Goal: Find specific page/section: Find specific page/section

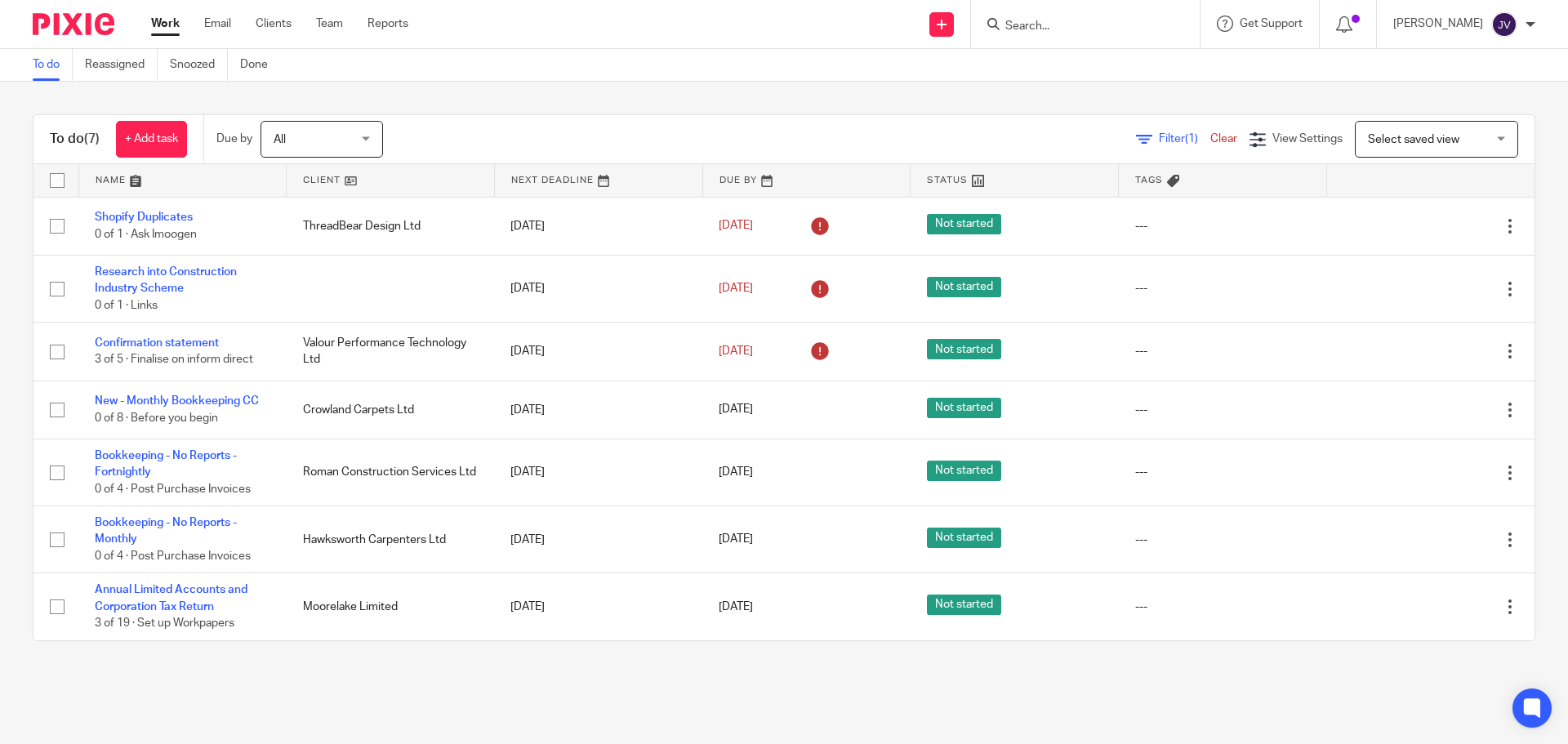
click at [1050, 21] on input "Search" at bounding box center [1078, 27] width 147 height 15
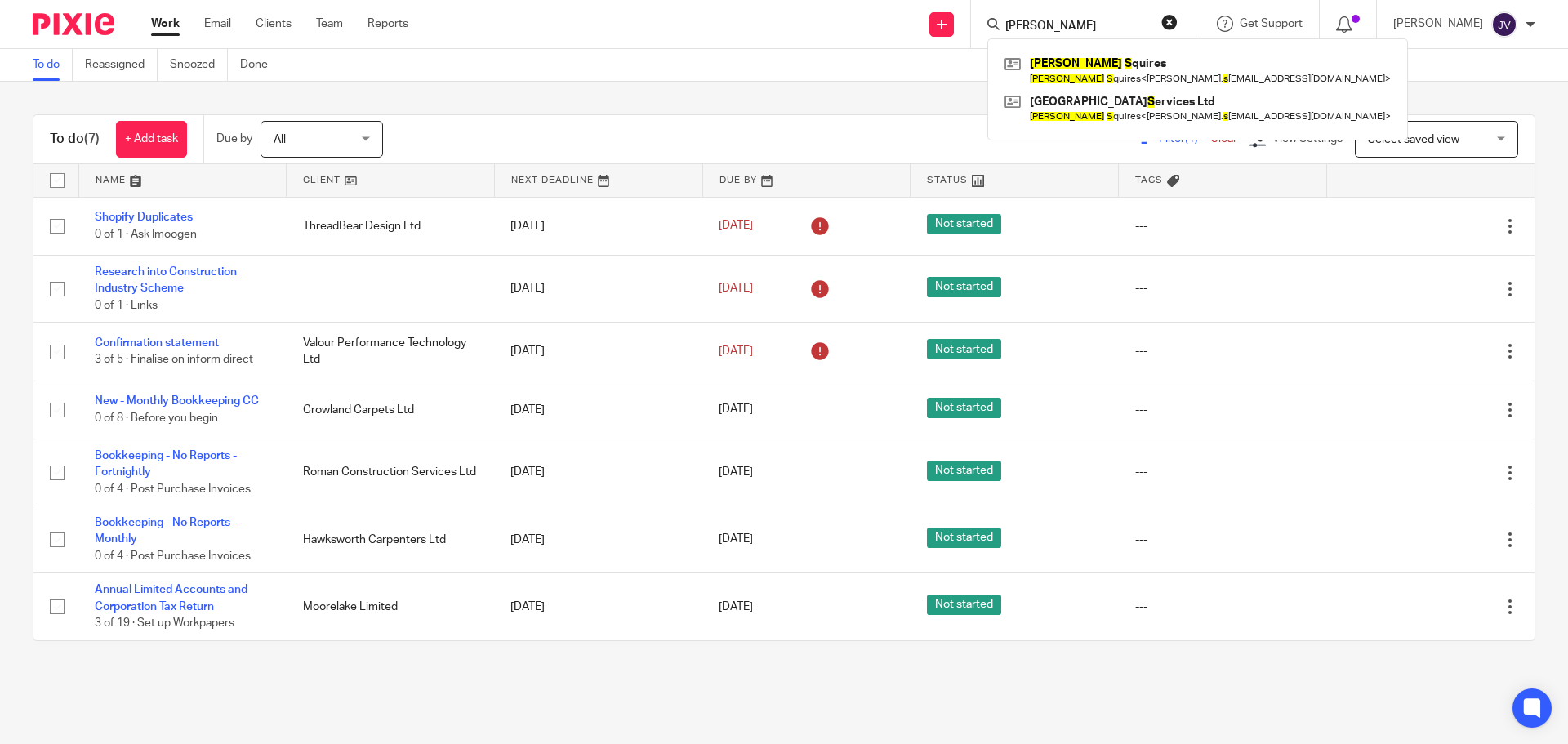
type input "[PERSON_NAME]"
drag, startPoint x: 1121, startPoint y: 8, endPoint x: 1059, endPoint y: 7, distance: 62.0
click at [1059, 7] on div "[PERSON_NAME] s [PERSON_NAME] [PERSON_NAME] < [PERSON_NAME]. s [EMAIL_ADDRESS][…" at bounding box center [1085, 24] width 229 height 48
click at [1178, 25] on button "reset" at bounding box center [1169, 22] width 16 height 16
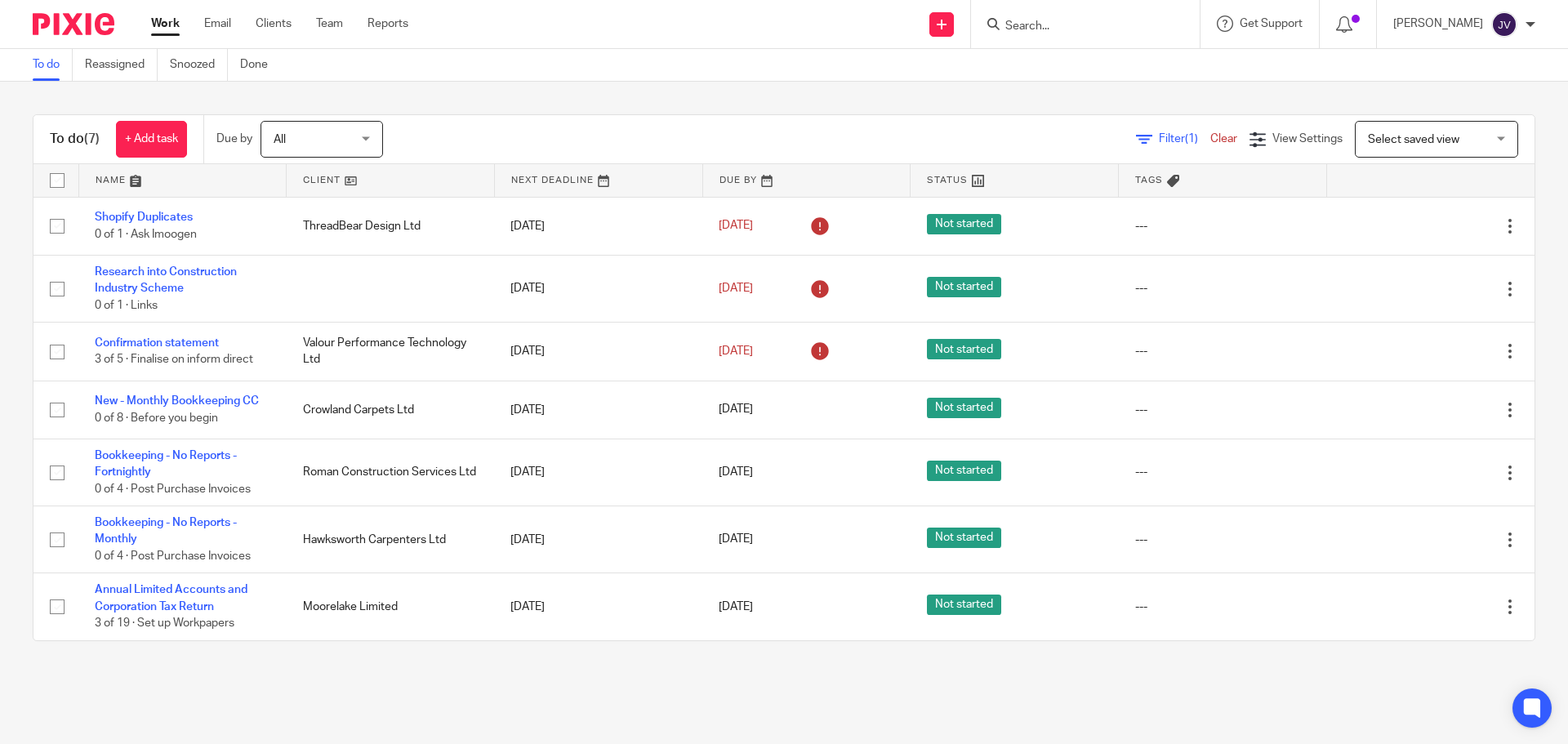
click at [952, 70] on div "To do Reassigned Snoozed Done" at bounding box center [784, 65] width 1568 height 33
click at [1071, 25] on input "Search" at bounding box center [1078, 27] width 147 height 15
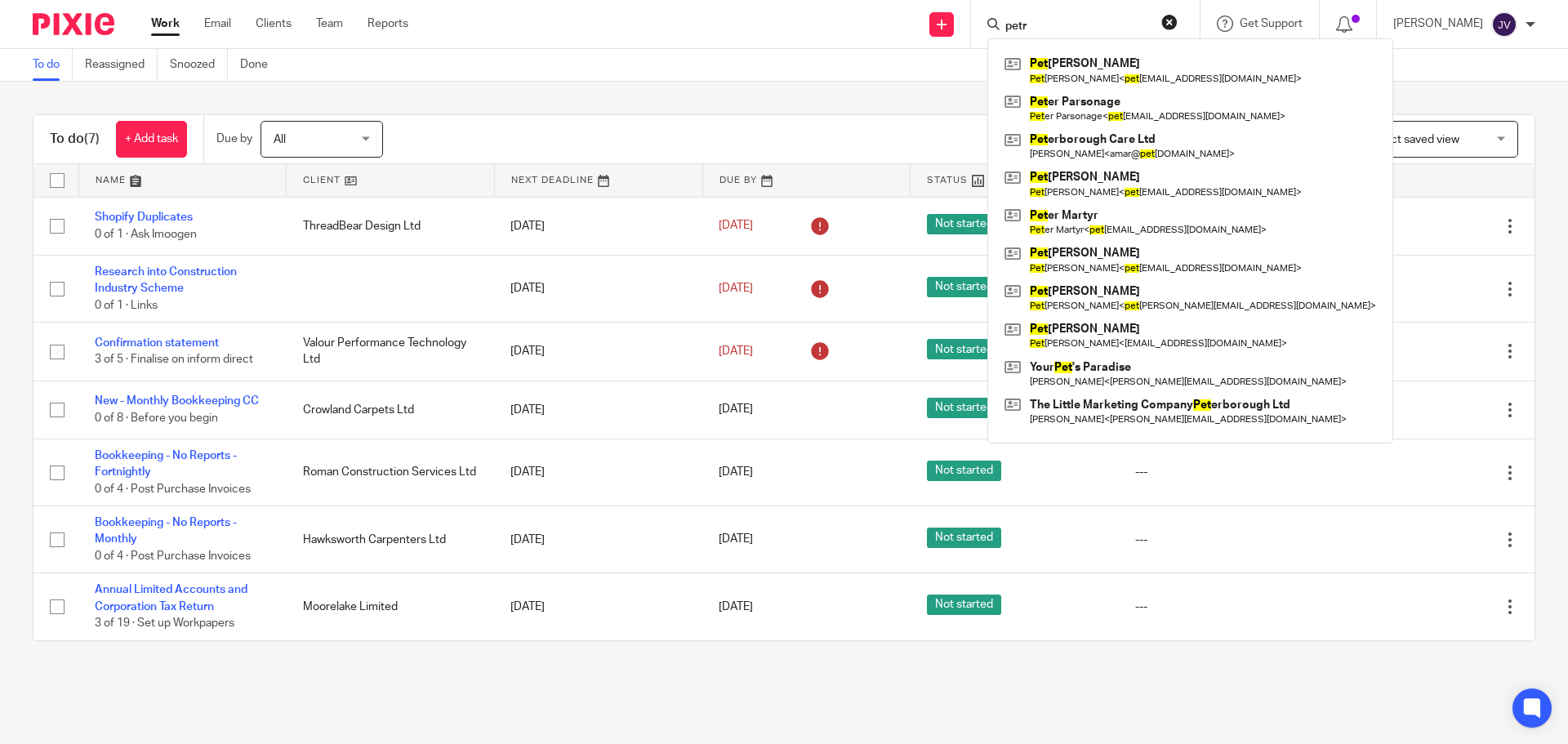
type input "[PERSON_NAME]"
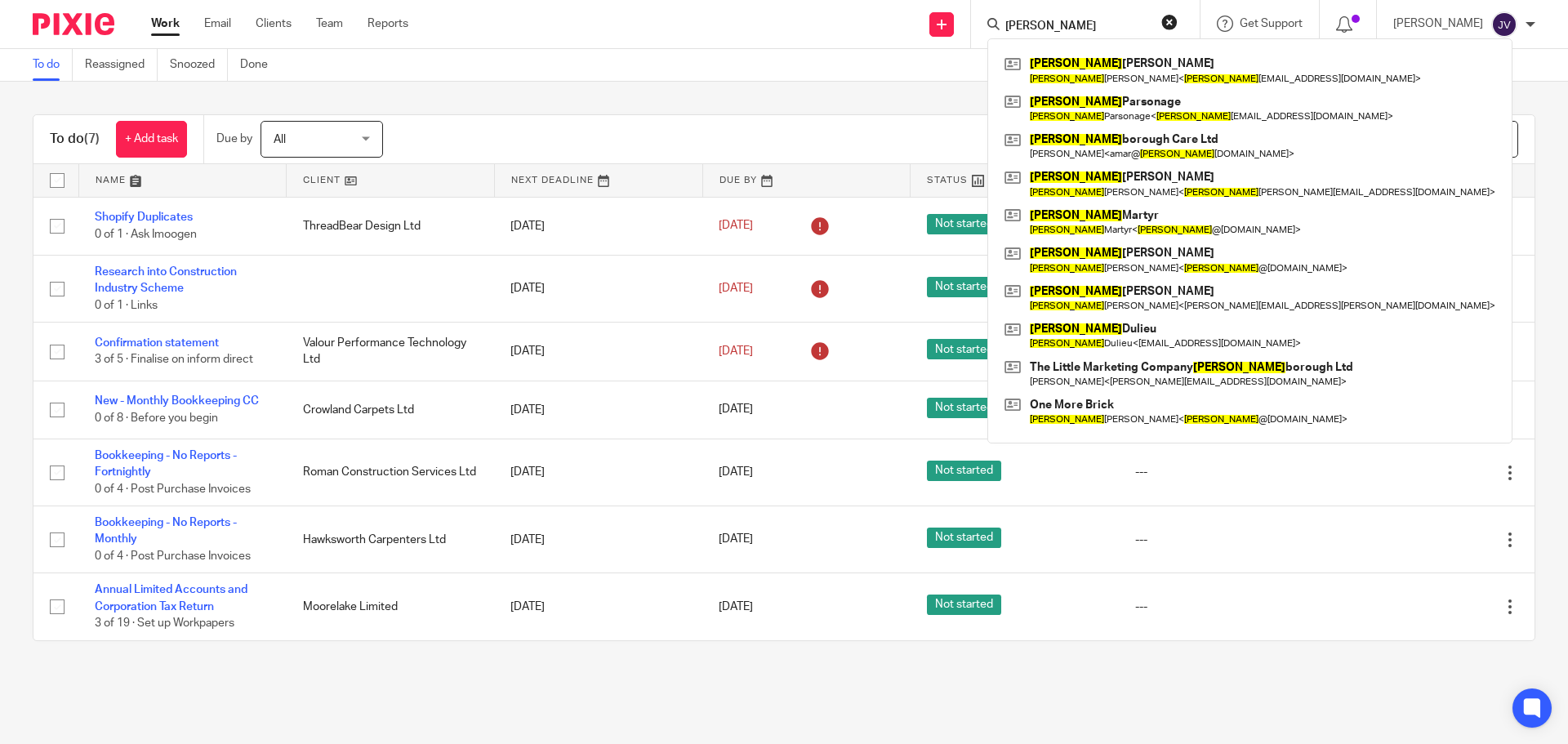
drag, startPoint x: 1168, startPoint y: 27, endPoint x: 959, endPoint y: 21, distance: 209.1
click at [961, 19] on div "Send new email Create task Add client [PERSON_NAME] [PERSON_NAME] [PERSON_NAME]…" at bounding box center [1000, 24] width 1135 height 48
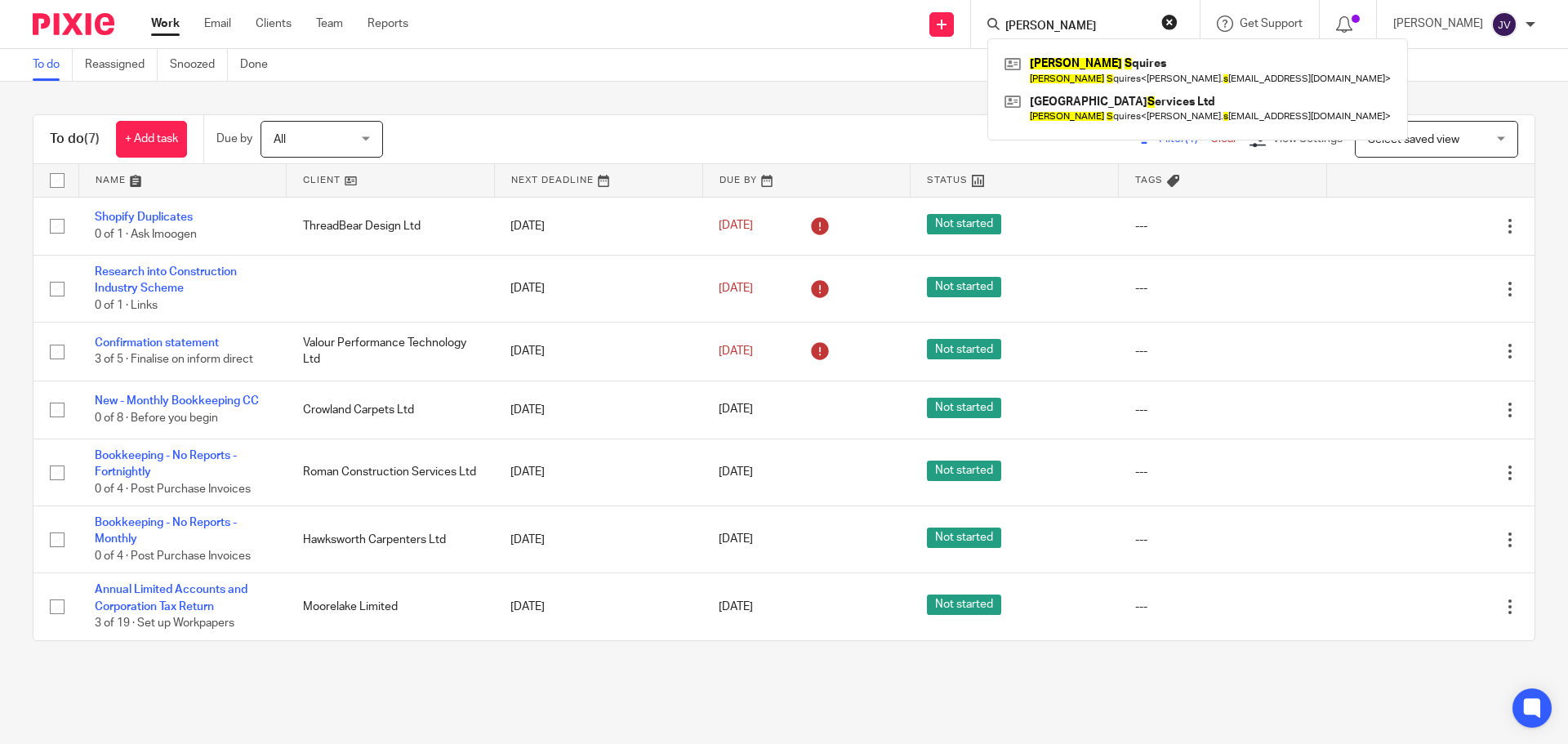
type input "[PERSON_NAME]"
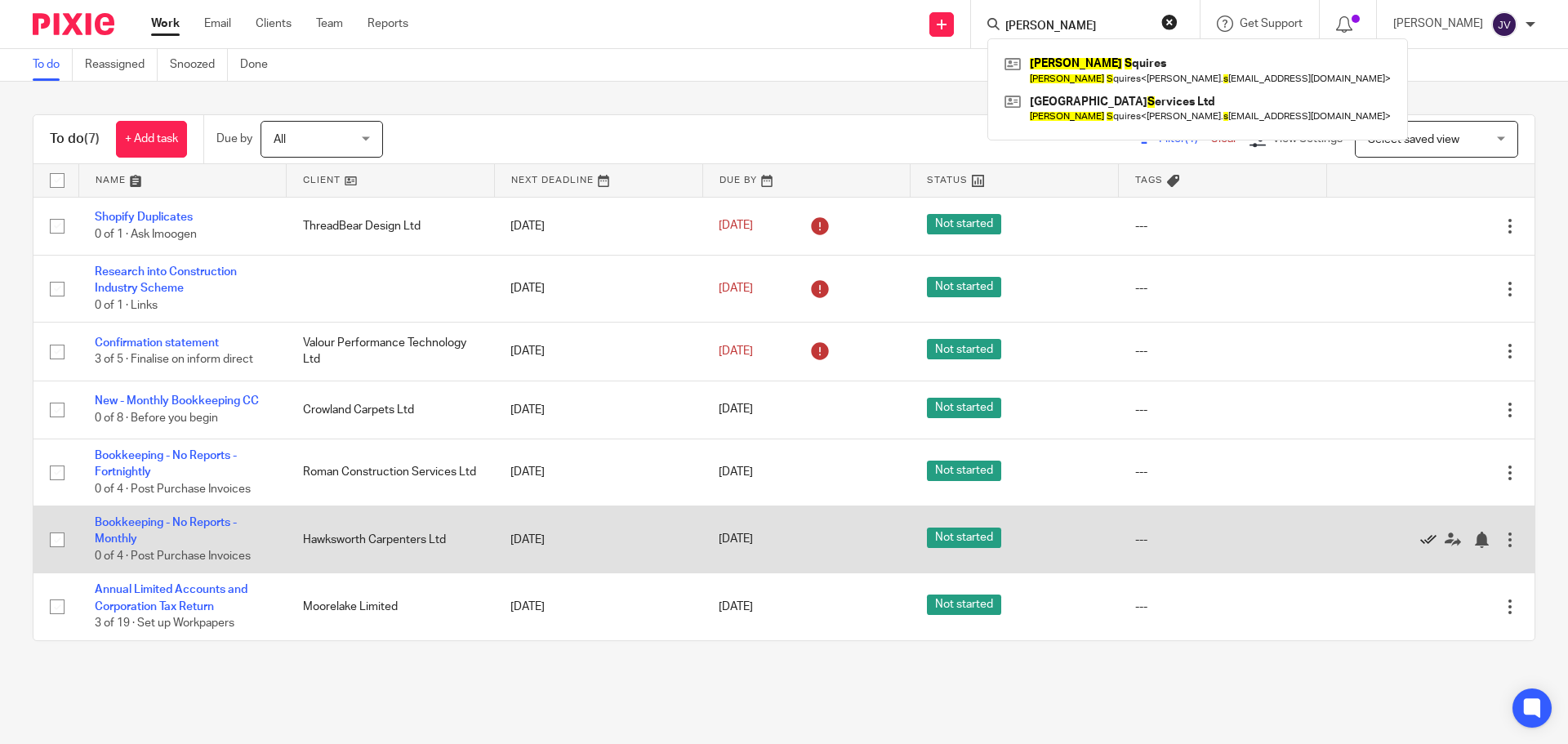
click at [1421, 544] on icon at bounding box center [1428, 539] width 16 height 16
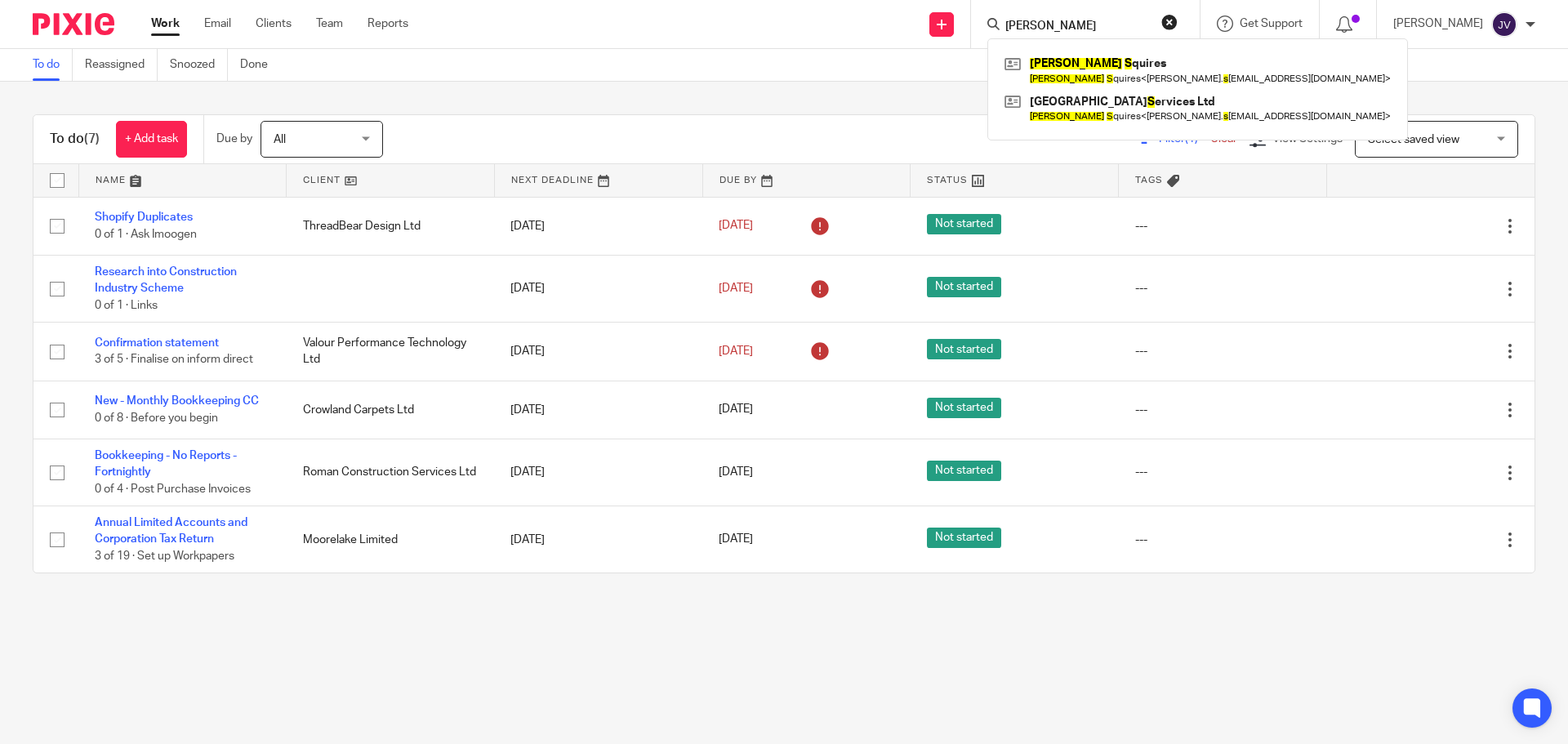
click at [998, 662] on main "To do Reassigned Snoozed Done To do (7) + Add task Due by All All [DATE] [DATE]…" at bounding box center [784, 372] width 1568 height 744
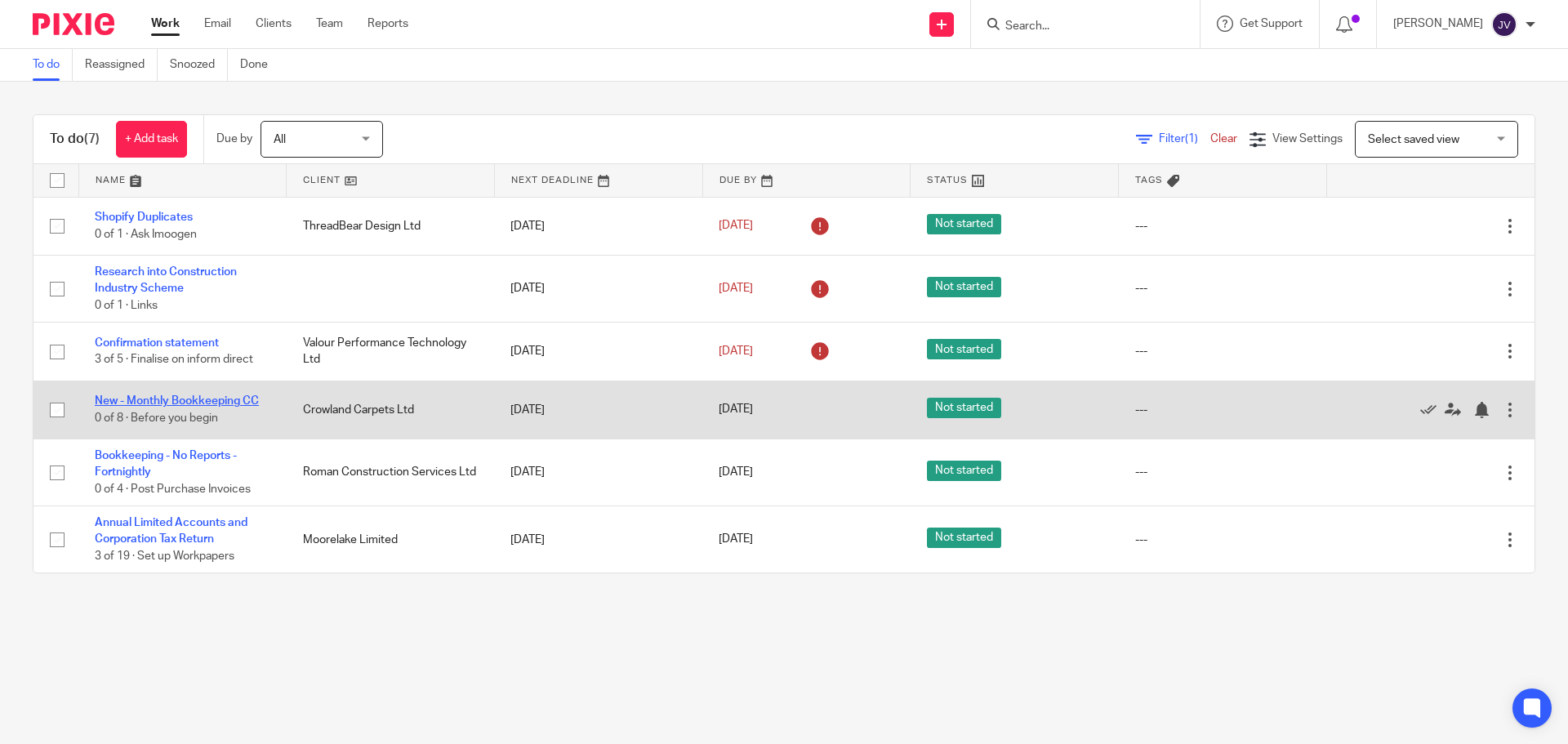
click at [186, 405] on link "New - Monthly Bookkeeping CC" at bounding box center [177, 401] width 164 height 11
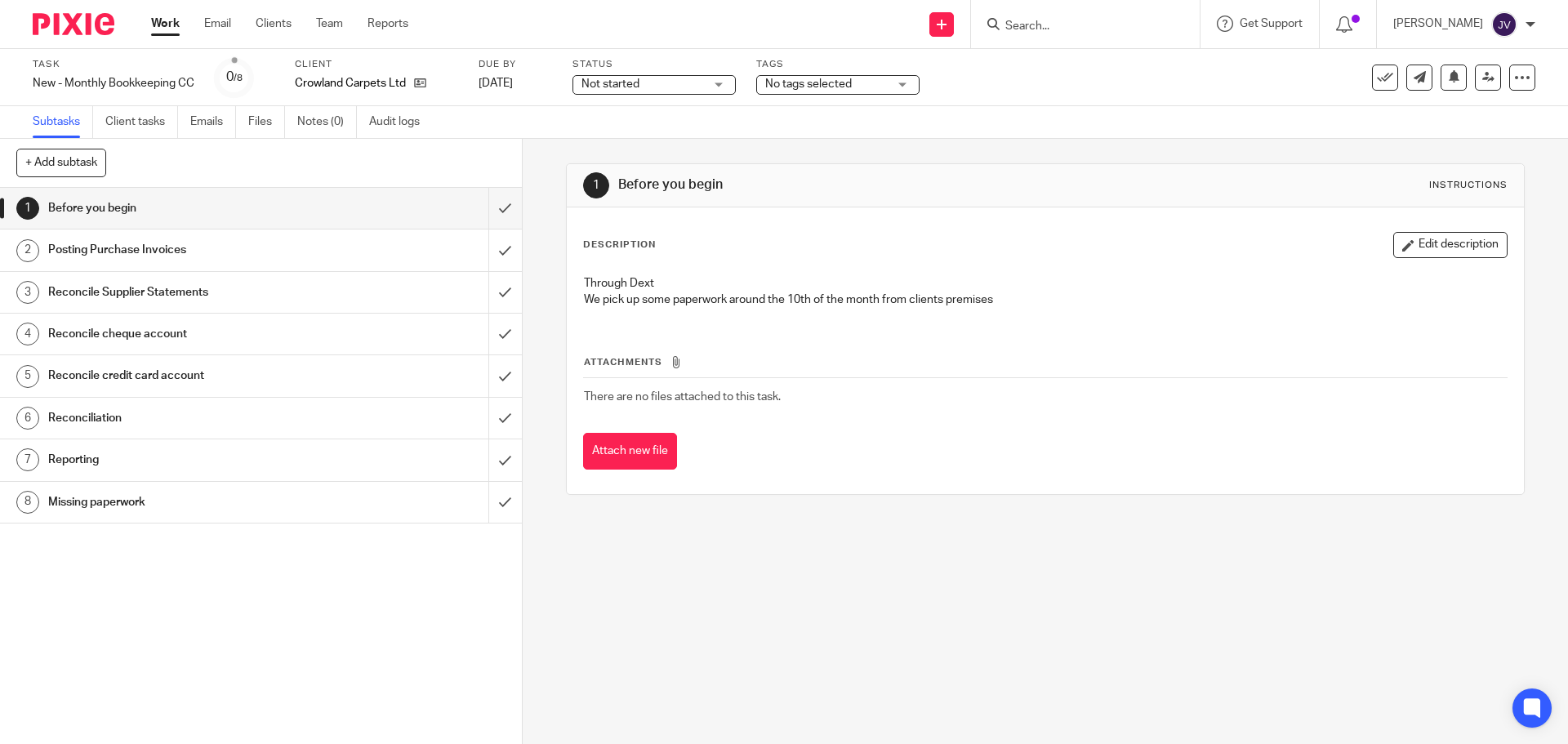
click at [49, 27] on img at bounding box center [74, 24] width 81 height 22
